Goal: Information Seeking & Learning: Understand process/instructions

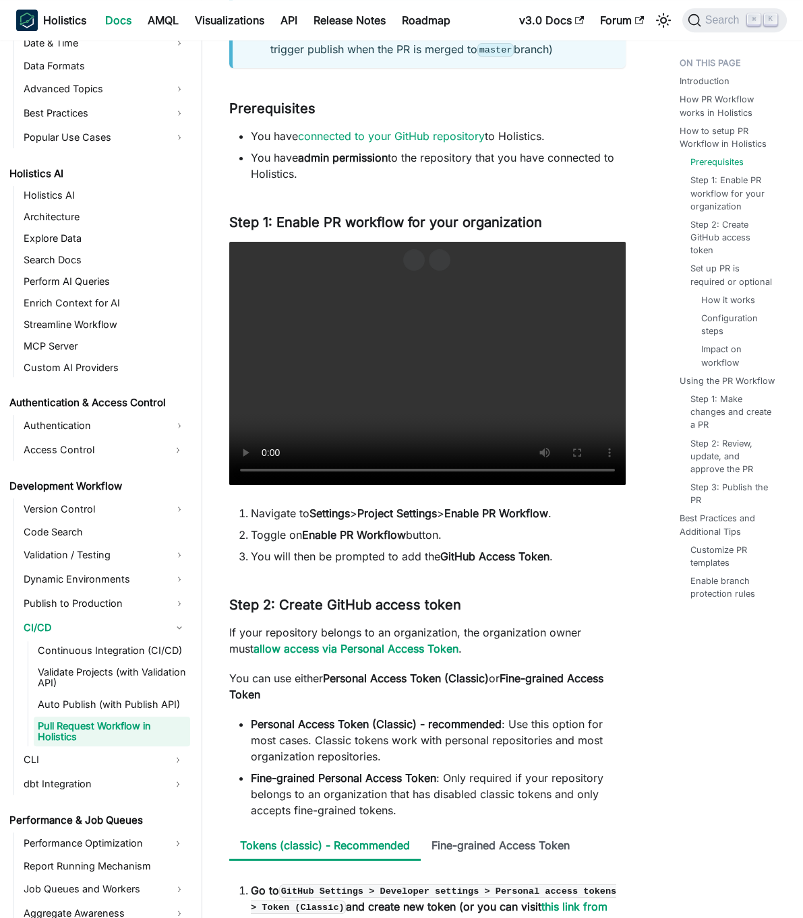
scroll to position [1311, 0]
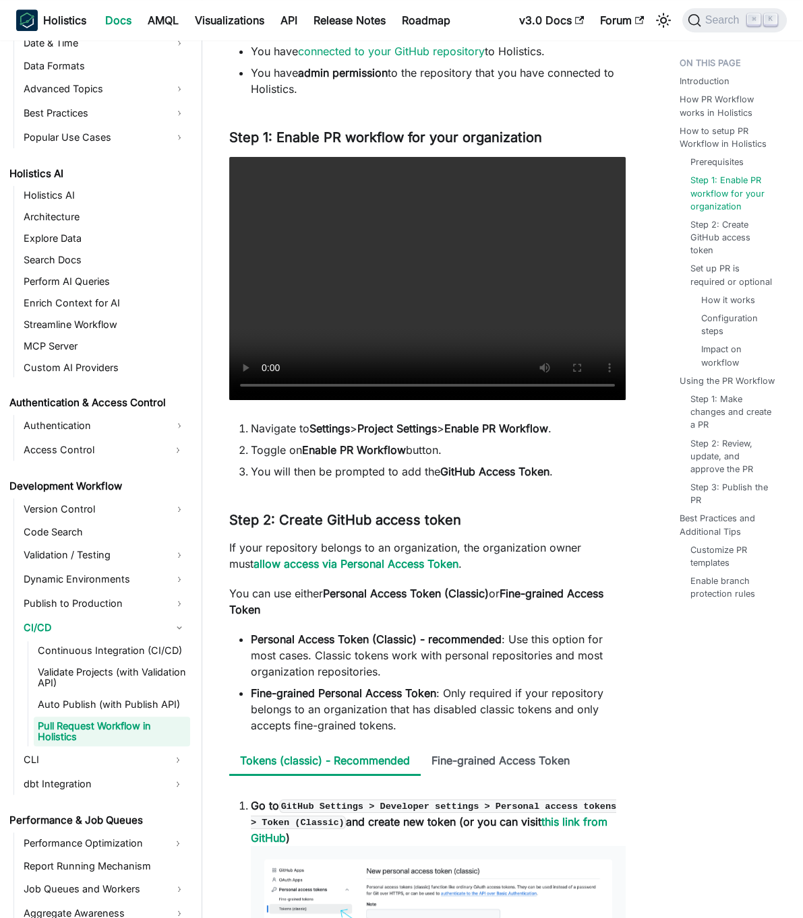
click at [584, 520] on h3 "Step 2: Create GitHub access token ​" at bounding box center [427, 520] width 396 height 17
click at [497, 471] on strong "GitHub Access Token" at bounding box center [494, 471] width 109 height 13
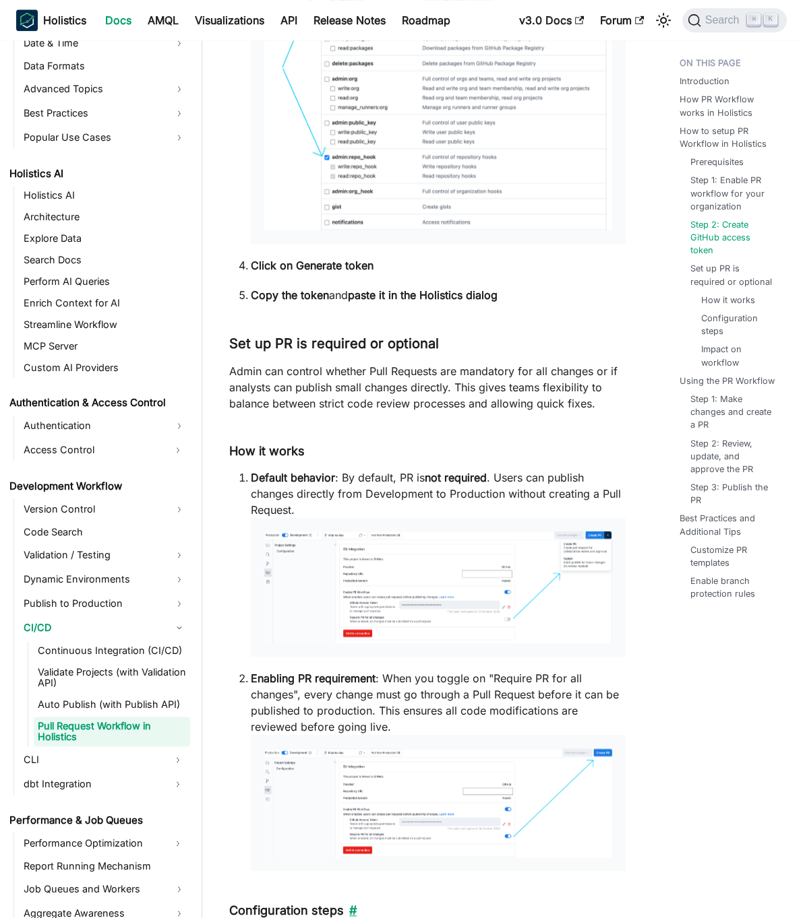
scroll to position [2838, 0]
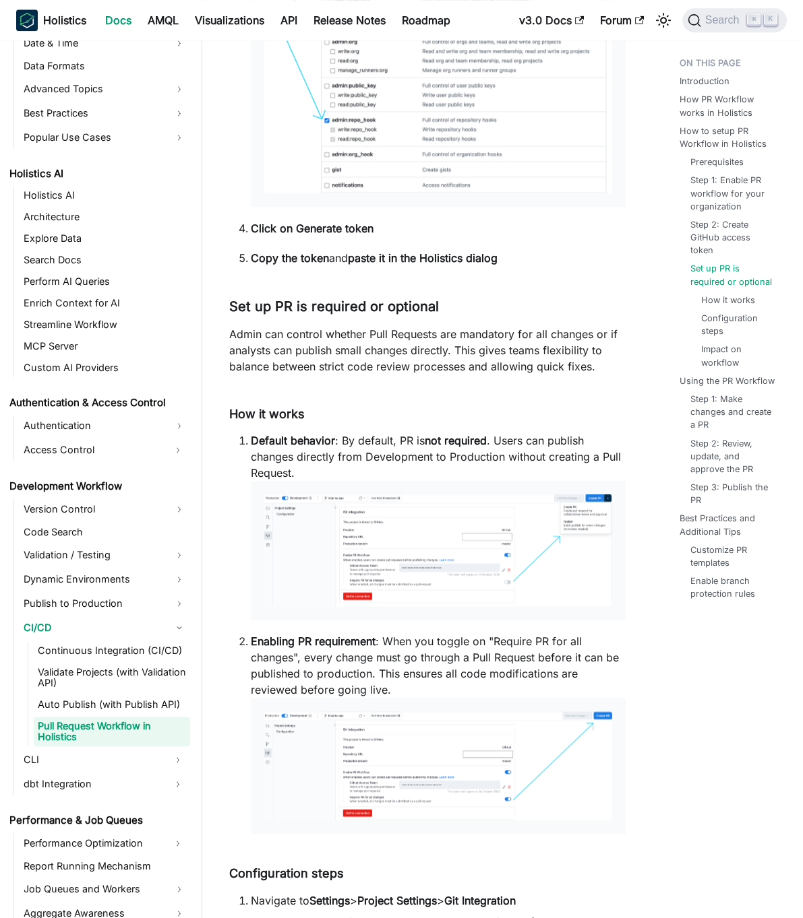
click at [559, 251] on p "Copy the token and paste it in the Holistics dialog" at bounding box center [438, 258] width 375 height 16
